Goal: Information Seeking & Learning: Learn about a topic

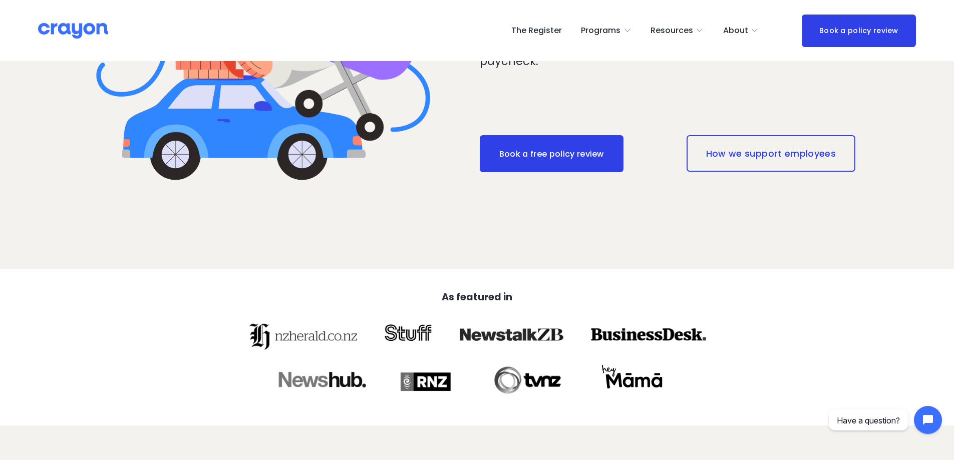
scroll to position [300, 0]
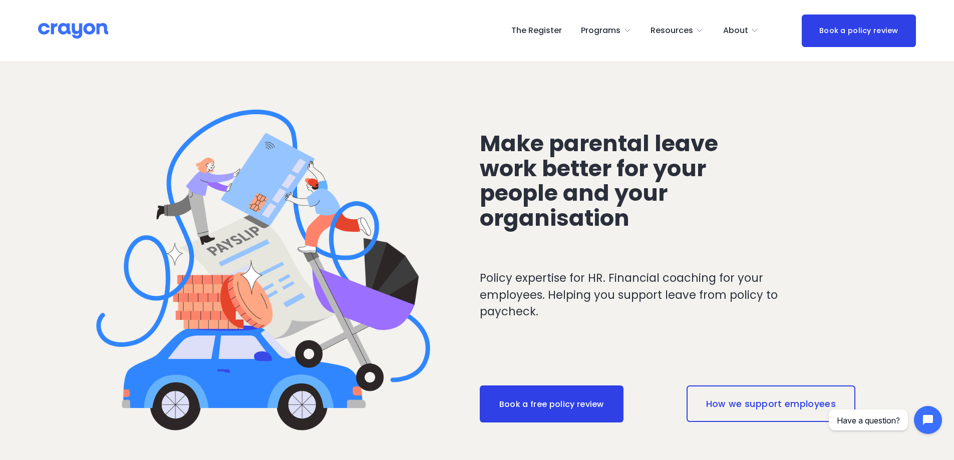
click at [352, 202] on div at bounding box center [271, 268] width 408 height 408
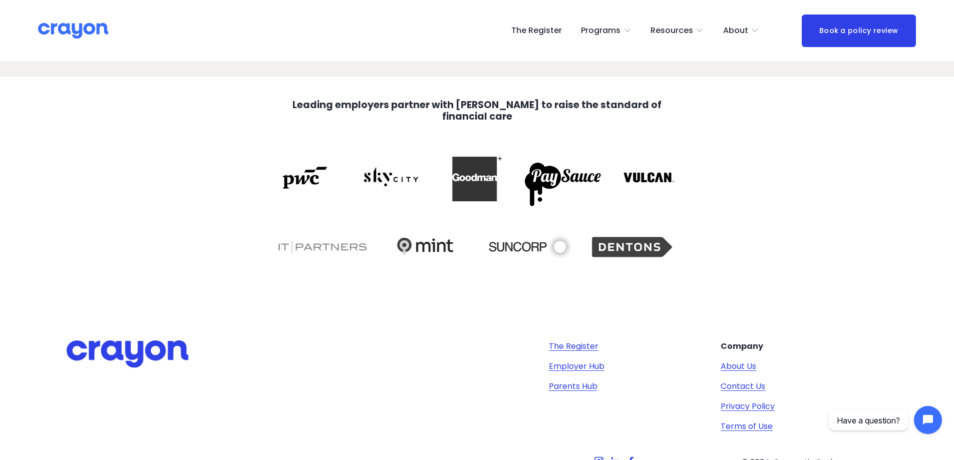
scroll to position [1753, 0]
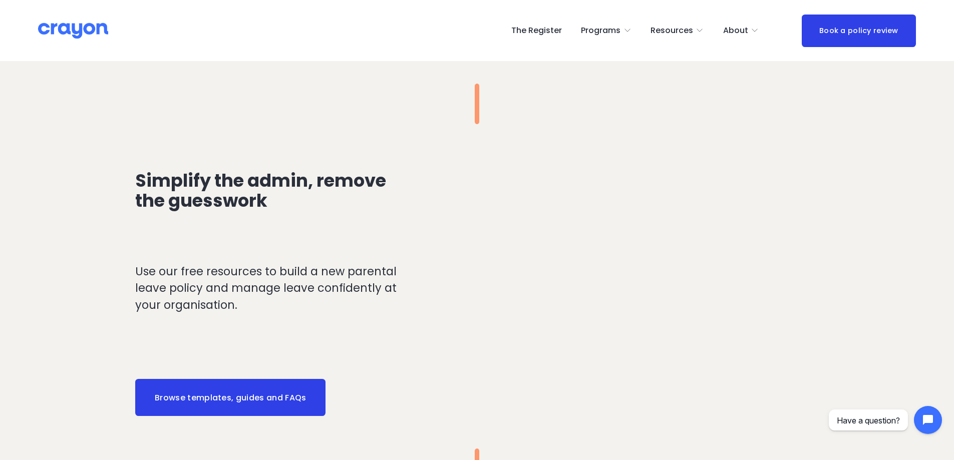
scroll to position [951, 0]
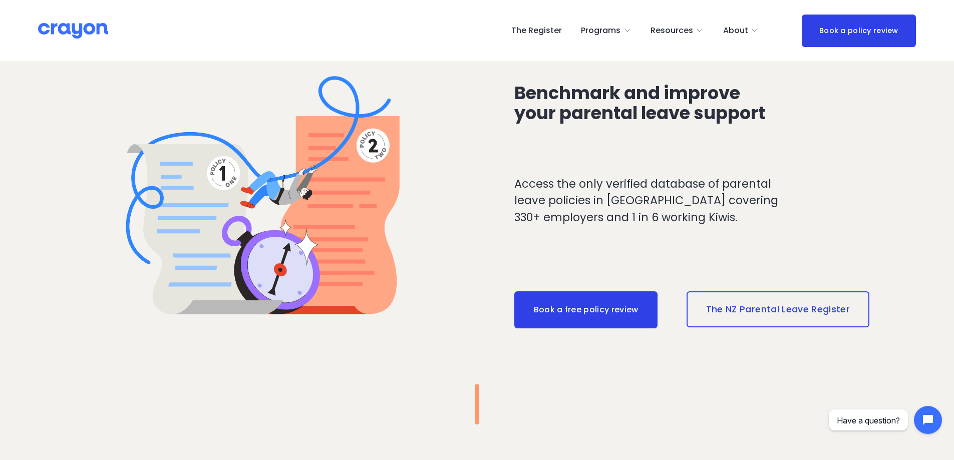
click at [732, 302] on link "The NZ Parental Leave Register" at bounding box center [778, 309] width 183 height 36
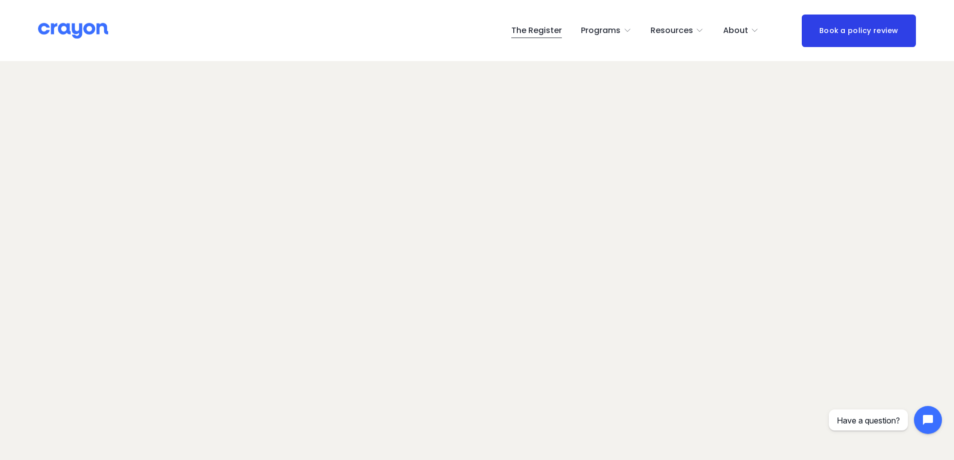
click at [697, 30] on link "Resources" at bounding box center [677, 31] width 54 height 16
click at [0, 0] on span "Employer hub" at bounding box center [0, 0] width 0 height 0
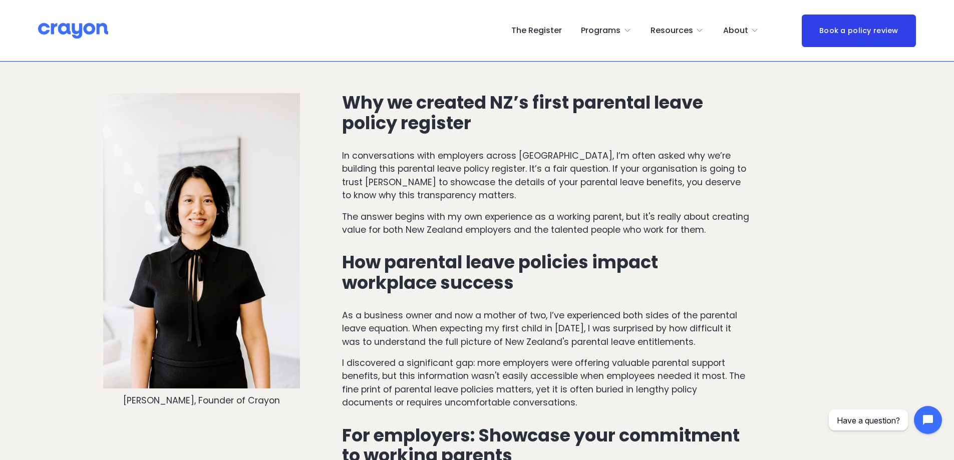
scroll to position [100, 0]
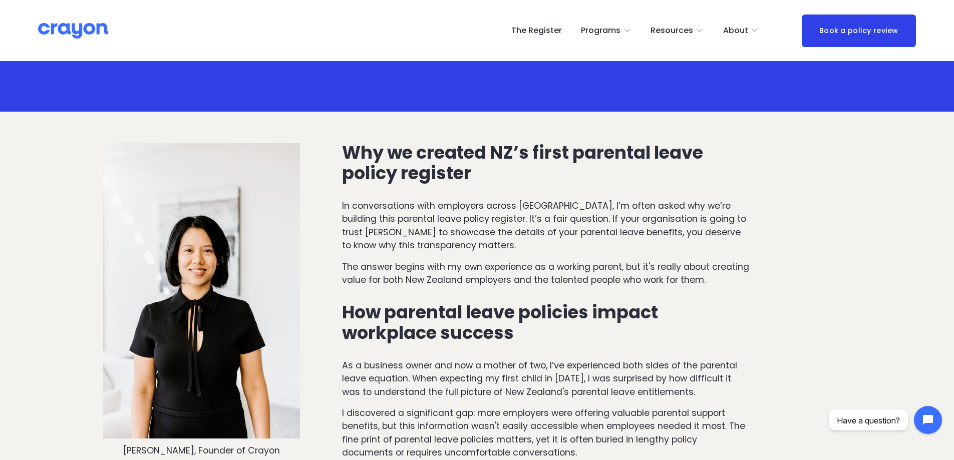
click at [0, 0] on span "Employer hub" at bounding box center [0, 0] width 0 height 0
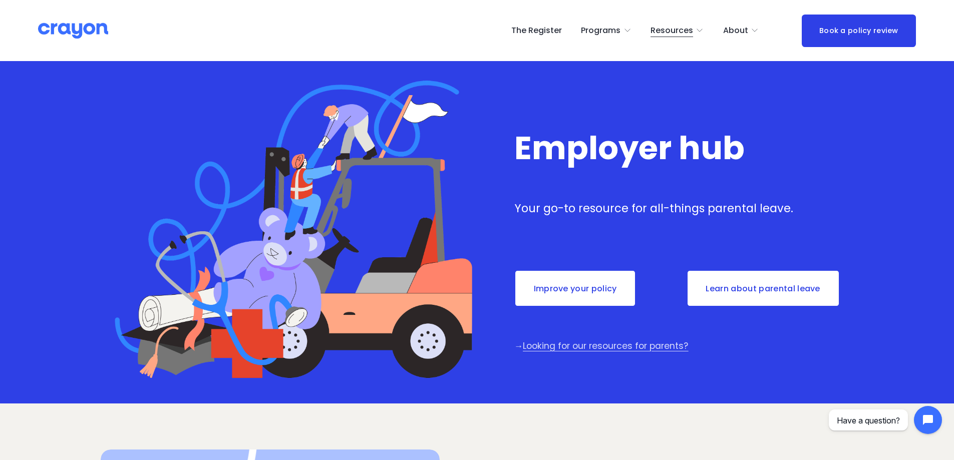
click at [764, 285] on link "Learn about parental leave" at bounding box center [763, 288] width 153 height 37
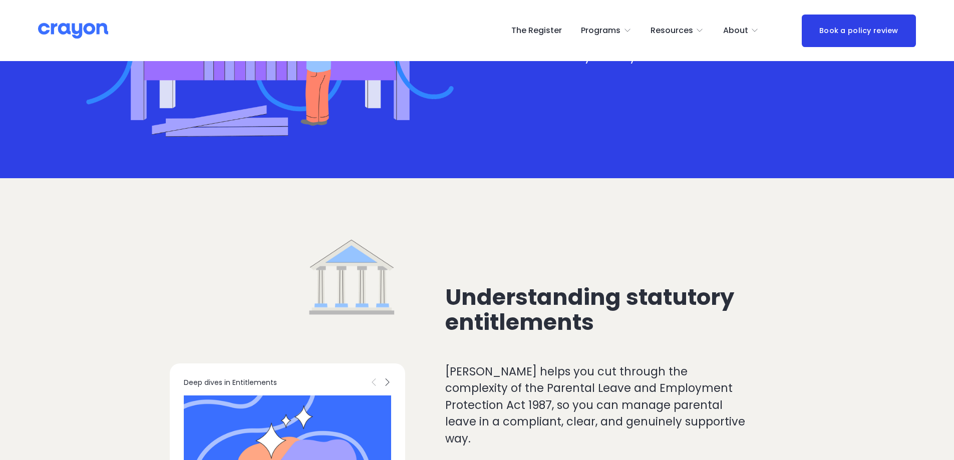
scroll to position [551, 0]
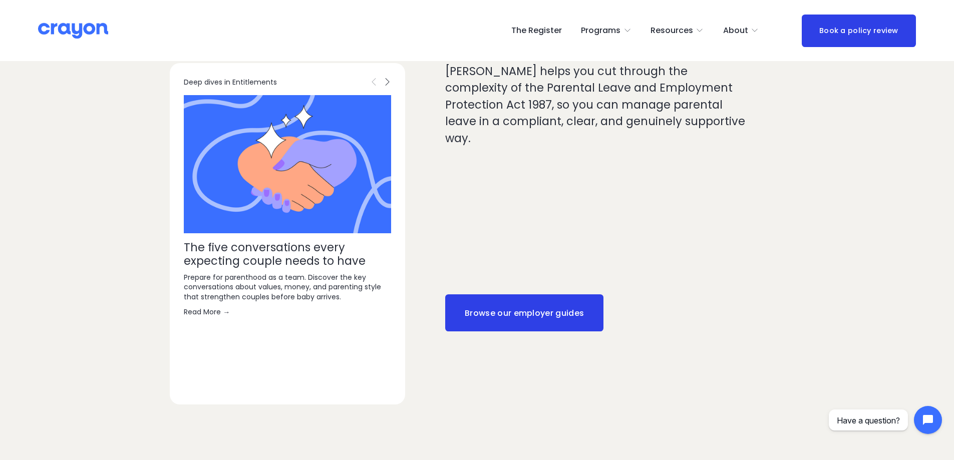
click at [517, 316] on link "Browse our employer guides" at bounding box center [524, 312] width 158 height 37
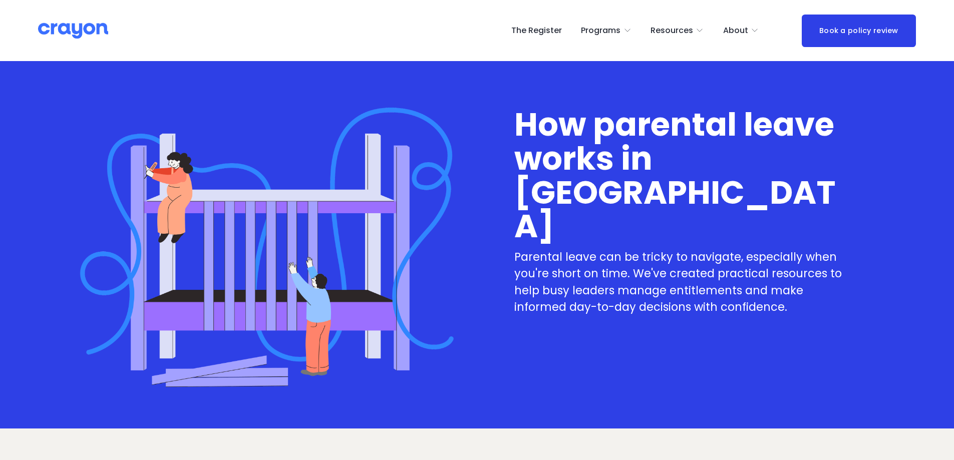
scroll to position [551, 0]
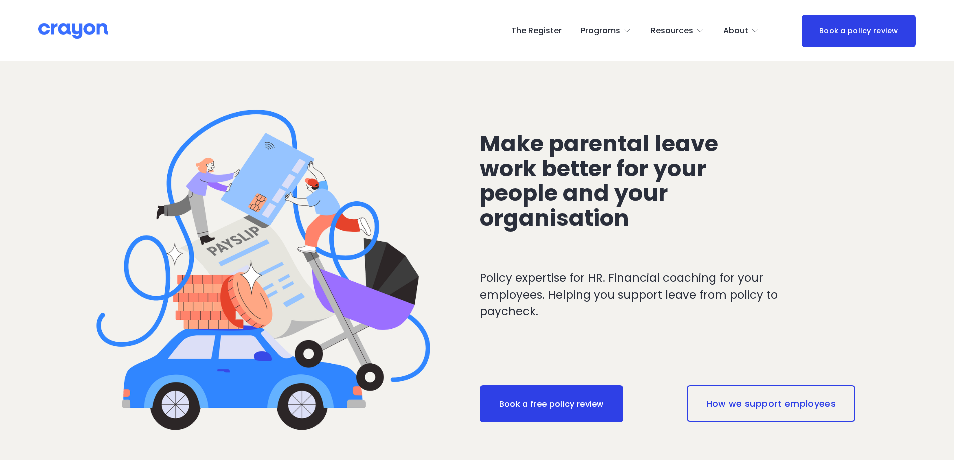
scroll to position [951, 0]
click at [693, 36] on span "Resources" at bounding box center [671, 31] width 43 height 15
click at [0, 0] on span "Employer hub" at bounding box center [0, 0] width 0 height 0
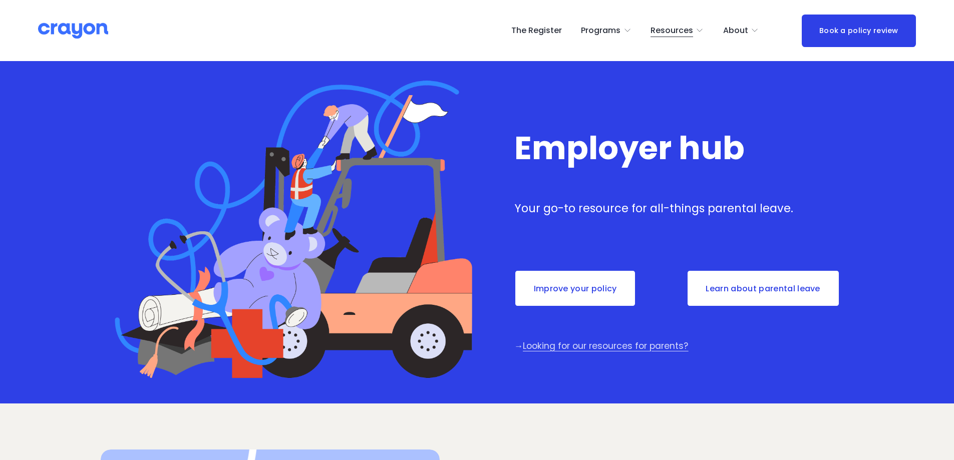
click at [683, 53] on div "Skip to Content The Register Programs" at bounding box center [477, 30] width 954 height 61
click at [542, 35] on link "The Register" at bounding box center [536, 31] width 51 height 16
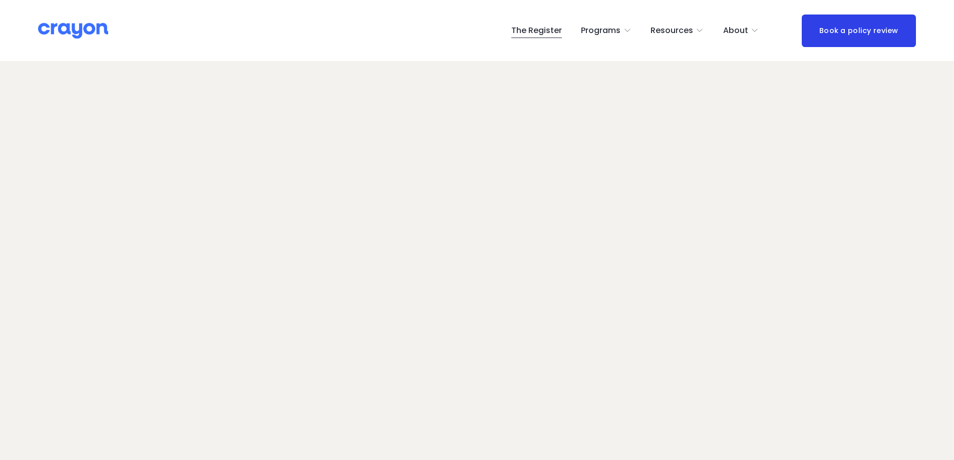
click at [737, 31] on span "About" at bounding box center [735, 31] width 25 height 15
click at [0, 0] on span "About Us" at bounding box center [0, 0] width 0 height 0
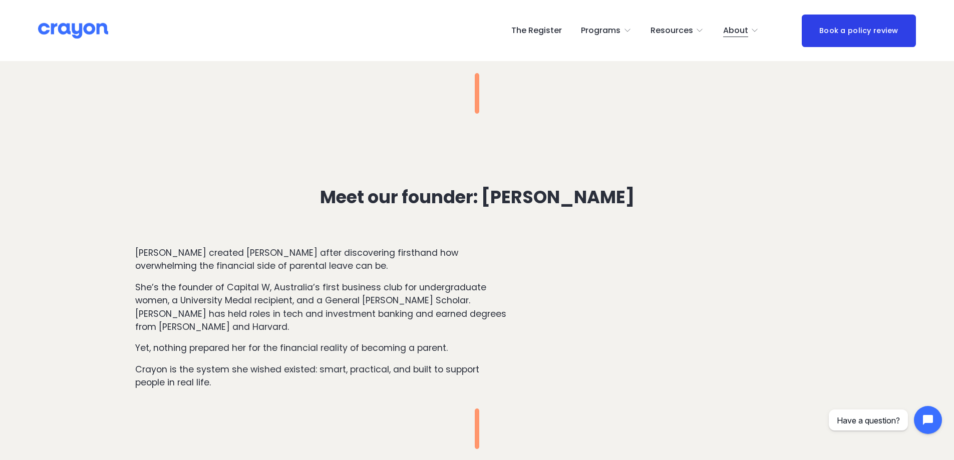
scroll to position [1152, 0]
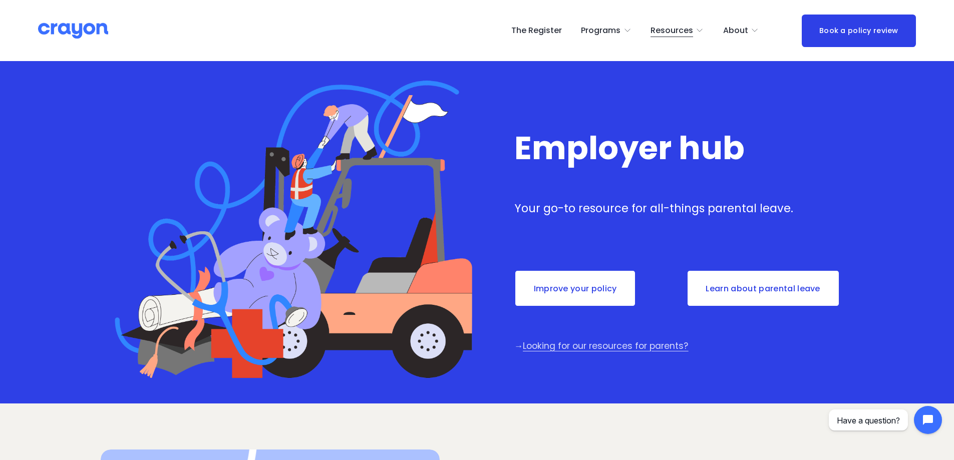
click at [704, 34] on icon "folder dropdown" at bounding box center [700, 31] width 8 height 8
click at [0, 0] on span "Parent Hub" at bounding box center [0, 0] width 0 height 0
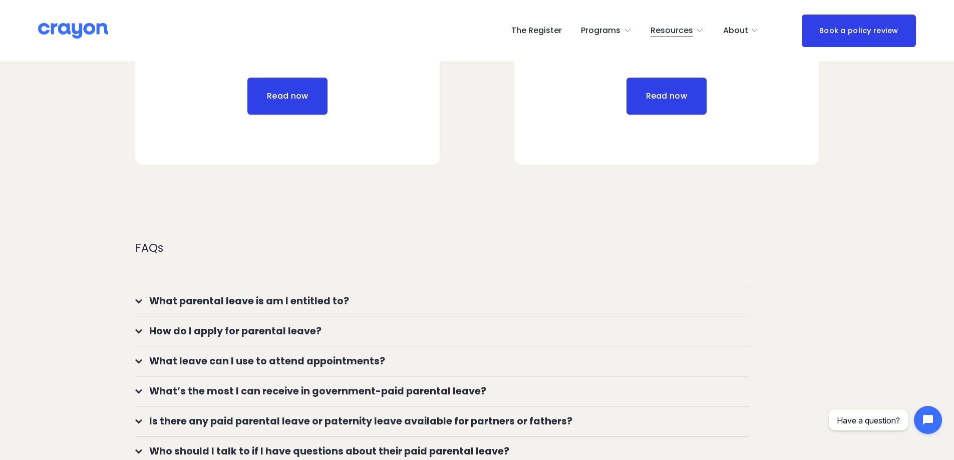
scroll to position [901, 0]
